Goal: Find specific page/section: Find specific page/section

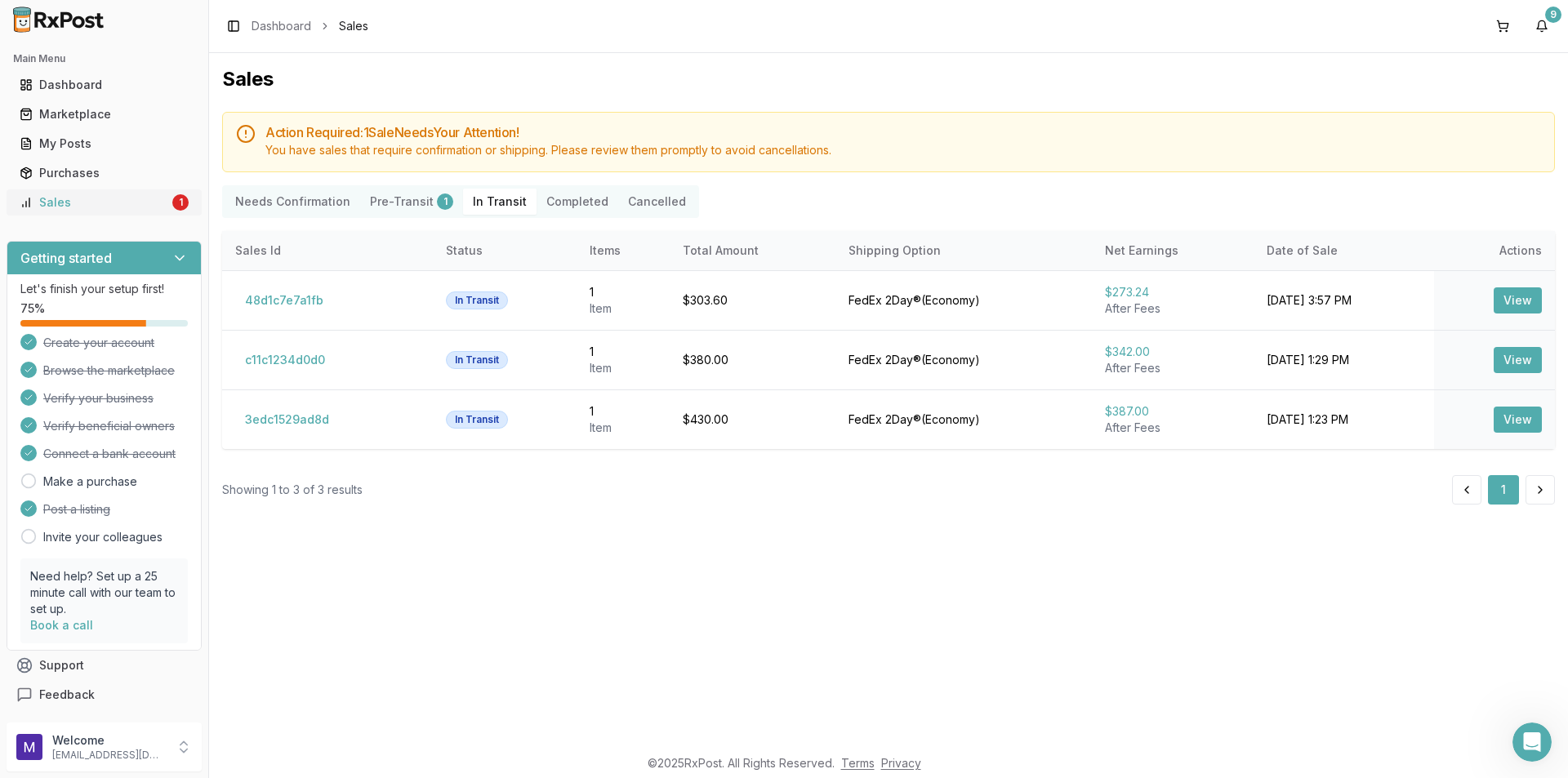
click at [178, 207] on div "1" at bounding box center [181, 202] width 17 height 17
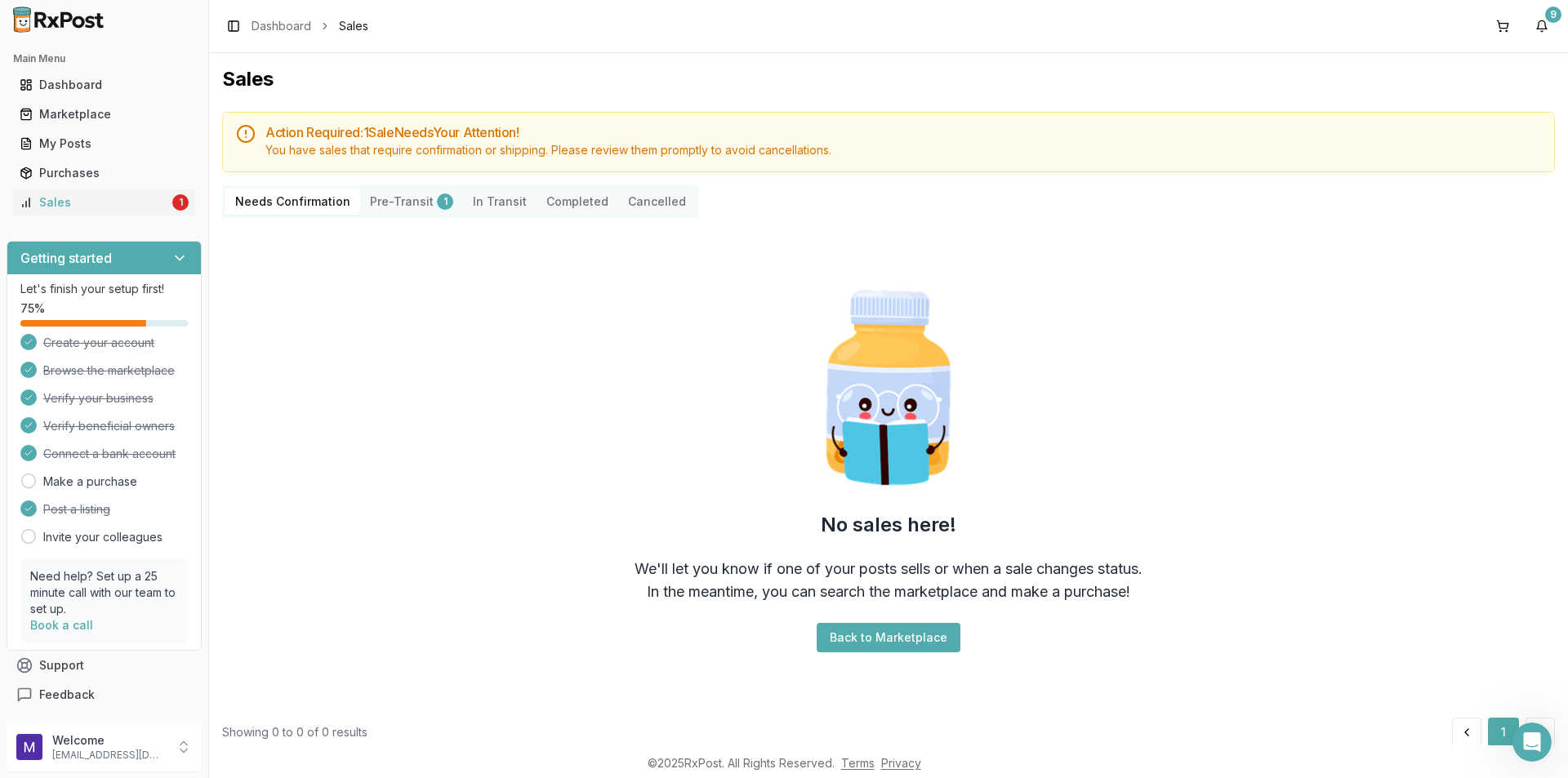
click at [565, 197] on button "Completed" at bounding box center [577, 202] width 81 height 27
click at [114, 145] on div "My Posts" at bounding box center [105, 143] width 169 height 17
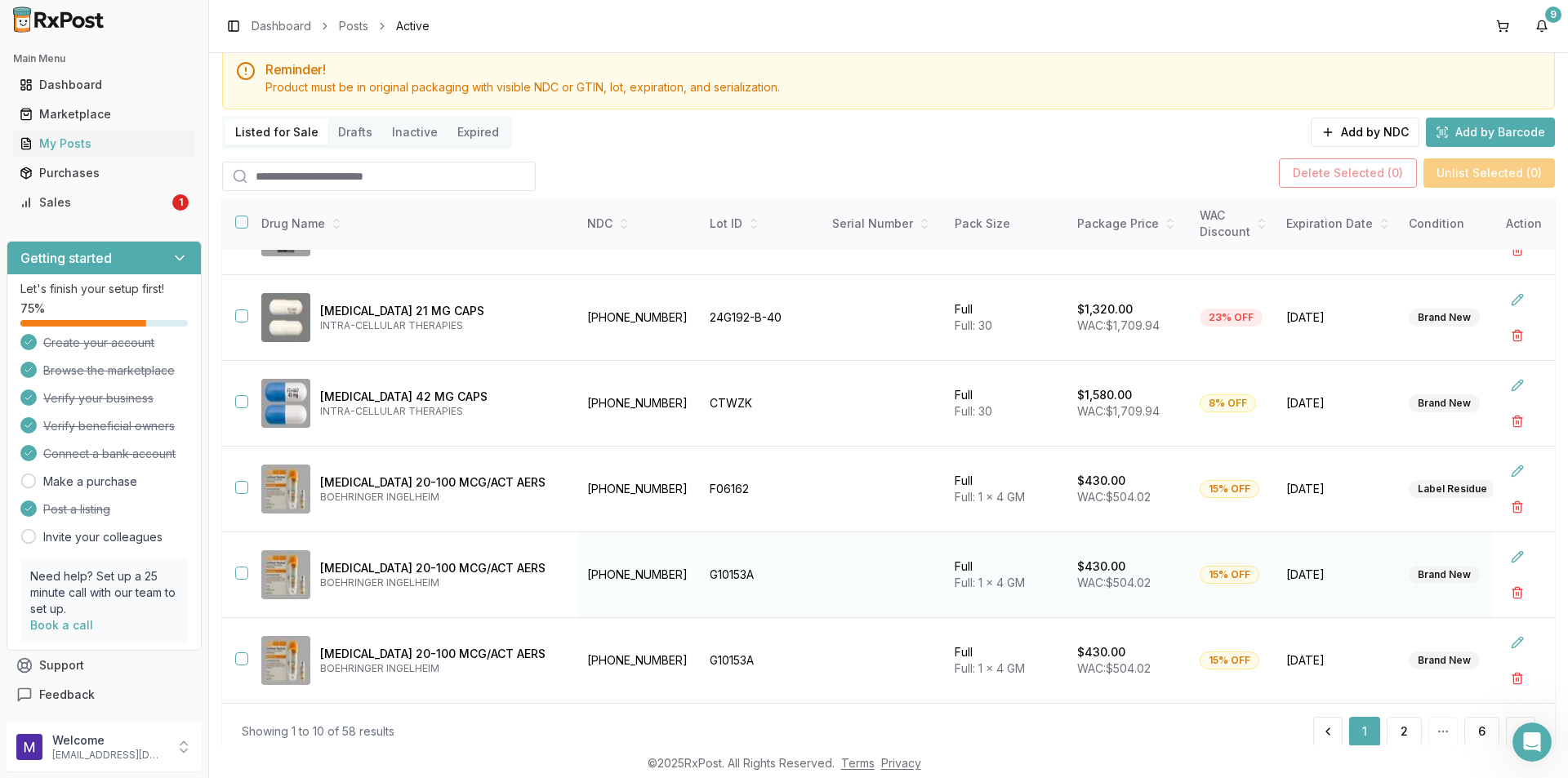
scroll to position [106, 0]
